Goal: Obtain resource: Obtain resource

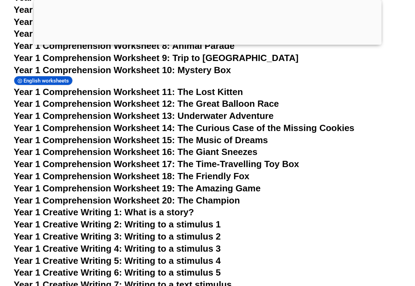
scroll to position [939, 0]
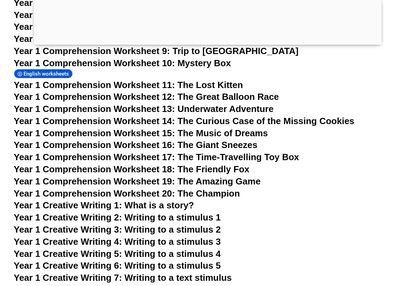
click at [102, 80] on span "Year 1 Comprehension Worksheet 11: The Lost Kitten" at bounding box center [128, 85] width 229 height 10
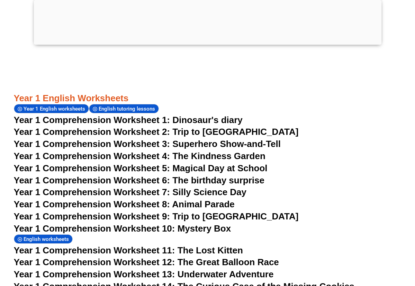
scroll to position [847, 0]
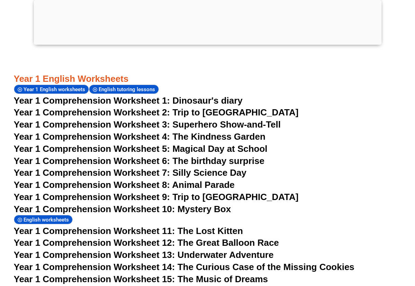
click at [141, 95] on span "Year 1 Comprehension Worksheet 1: Dinosaur's diary" at bounding box center [128, 100] width 229 height 10
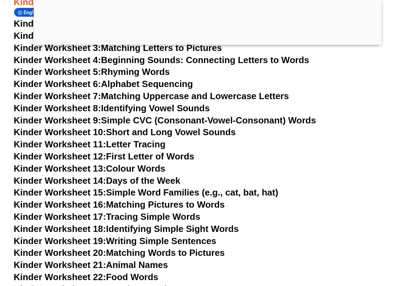
scroll to position [310, 0]
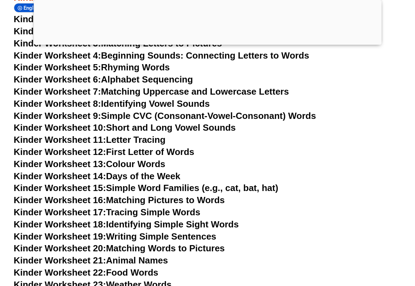
click at [128, 171] on link "Kinder Worksheet 14: Days of the Week" at bounding box center [97, 176] width 166 height 10
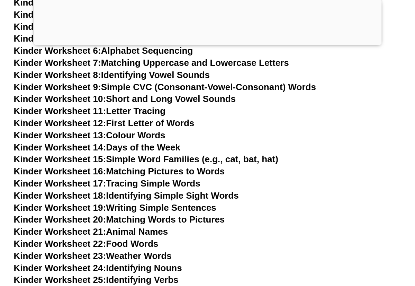
scroll to position [343, 0]
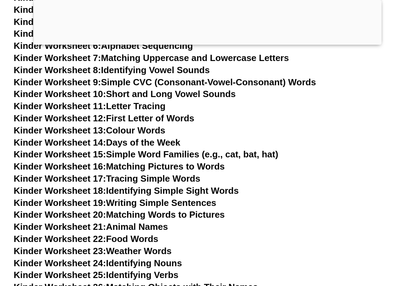
click at [131, 233] on link "Kinder Worksheet 22: Food Words" at bounding box center [86, 238] width 145 height 10
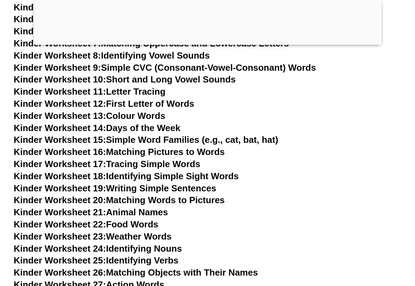
scroll to position [362, 0]
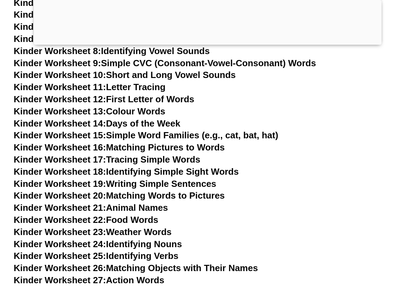
click at [121, 202] on link "Kinder Worksheet 21: Animal Names" at bounding box center [91, 207] width 154 height 10
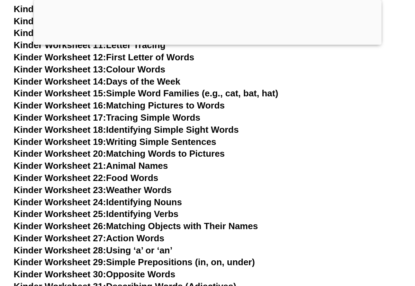
scroll to position [406, 0]
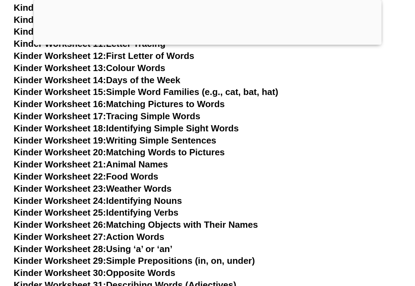
click at [115, 183] on link "Kinder Worksheet 23: Weather Words" at bounding box center [93, 188] width 158 height 10
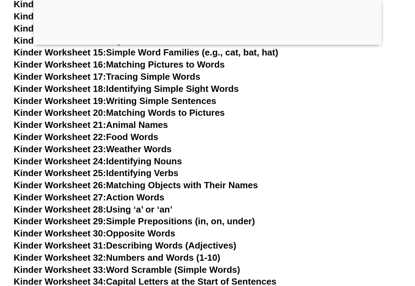
scroll to position [446, 0]
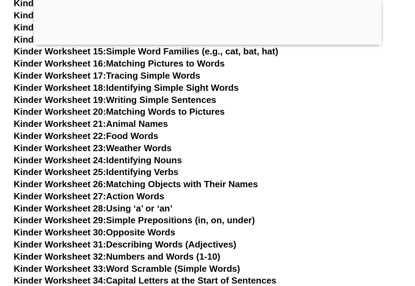
click at [128, 106] on link "Kinder Worksheet 20: Matching Words to Pictures" at bounding box center [119, 111] width 211 height 10
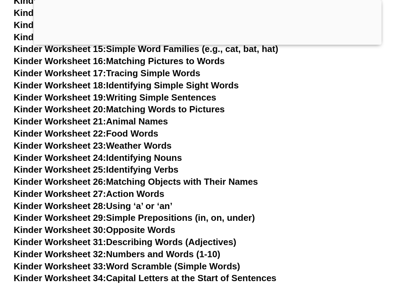
scroll to position [450, 0]
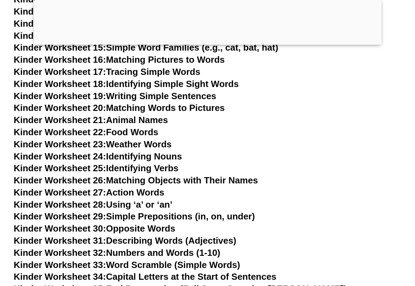
click at [125, 91] on link "Kinder Worksheet 19: Writing Simple Sentences" at bounding box center [115, 96] width 202 height 10
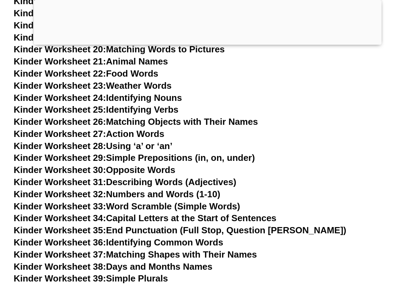
scroll to position [510, 0]
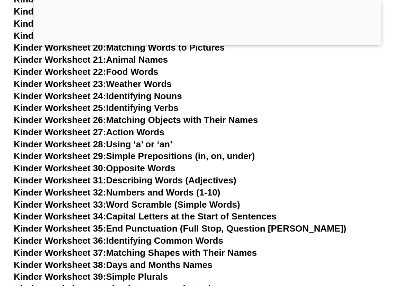
click at [148, 187] on link "Kinder Worksheet 32: Numbers and Words (1-10)" at bounding box center [117, 192] width 207 height 10
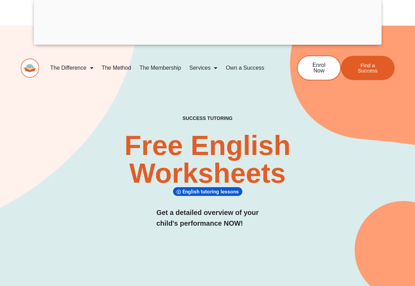
scroll to position [0, 0]
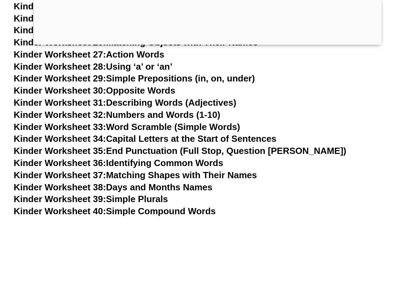
scroll to position [535, 0]
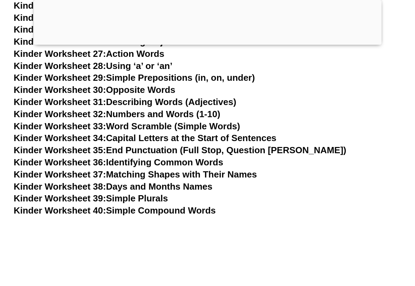
click at [128, 169] on link "Kinder Worksheet 37: Matching Shapes with Their Names" at bounding box center [135, 174] width 243 height 10
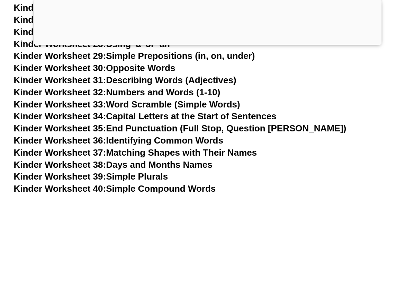
scroll to position [558, 0]
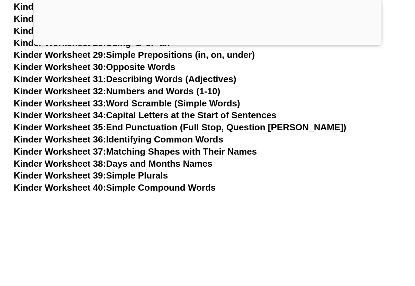
click at [113, 170] on link "Kinder Worksheet 39: Simple Plurals" at bounding box center [91, 175] width 154 height 10
click at [133, 158] on link "Kinder Worksheet 38: Days and Months Names" at bounding box center [113, 163] width 199 height 10
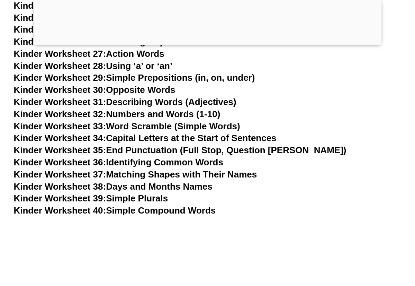
scroll to position [535, 0]
